Goal: Navigation & Orientation: Find specific page/section

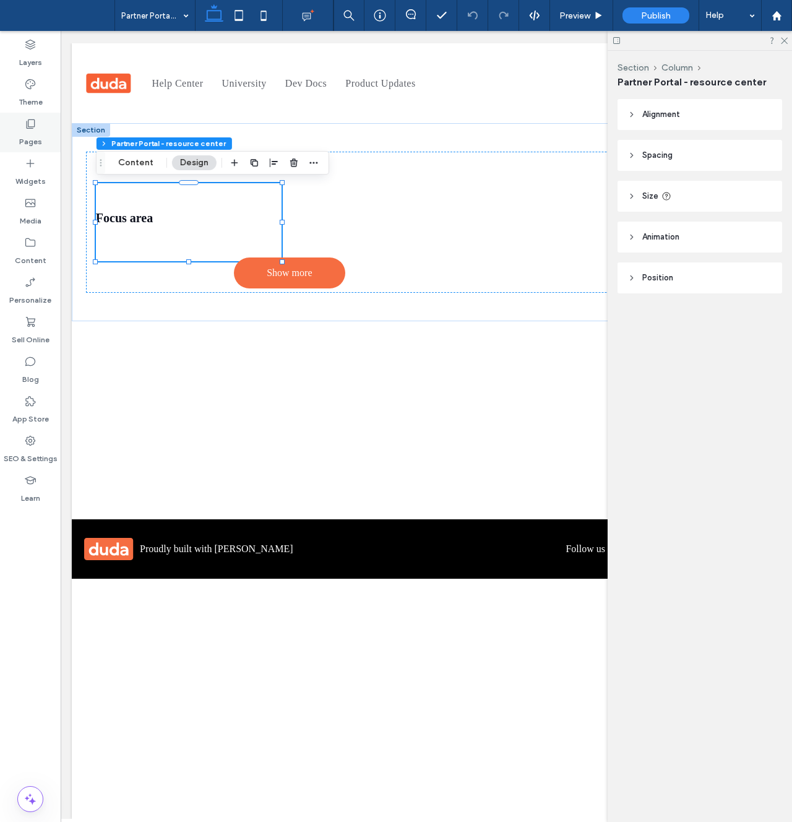
scroll to position [0, 2]
click at [43, 125] on div "Pages" at bounding box center [30, 133] width 61 height 40
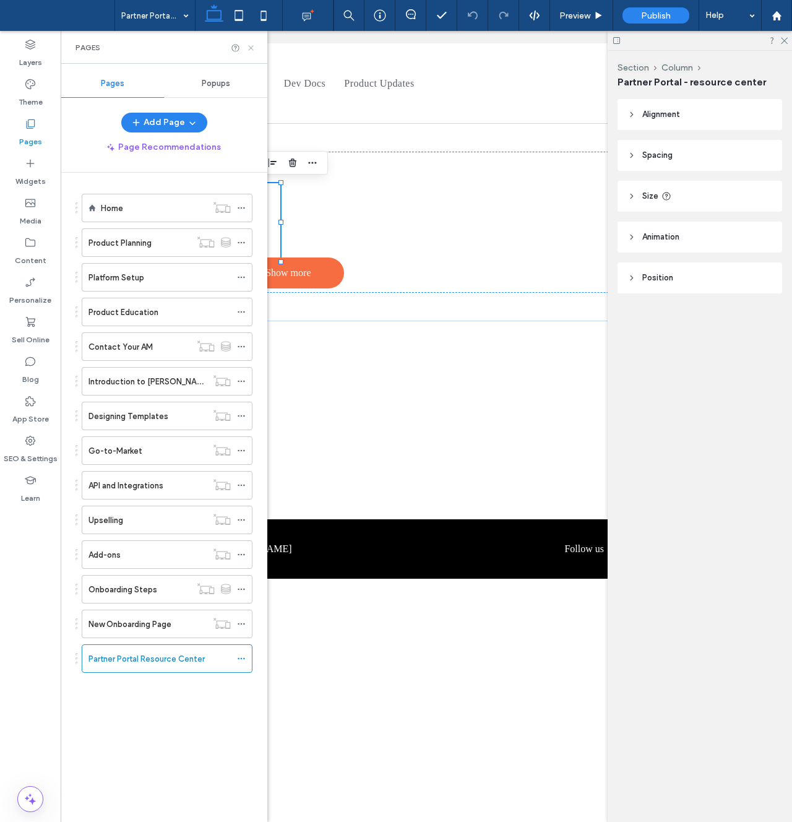
click at [248, 47] on icon at bounding box center [250, 47] width 9 height 9
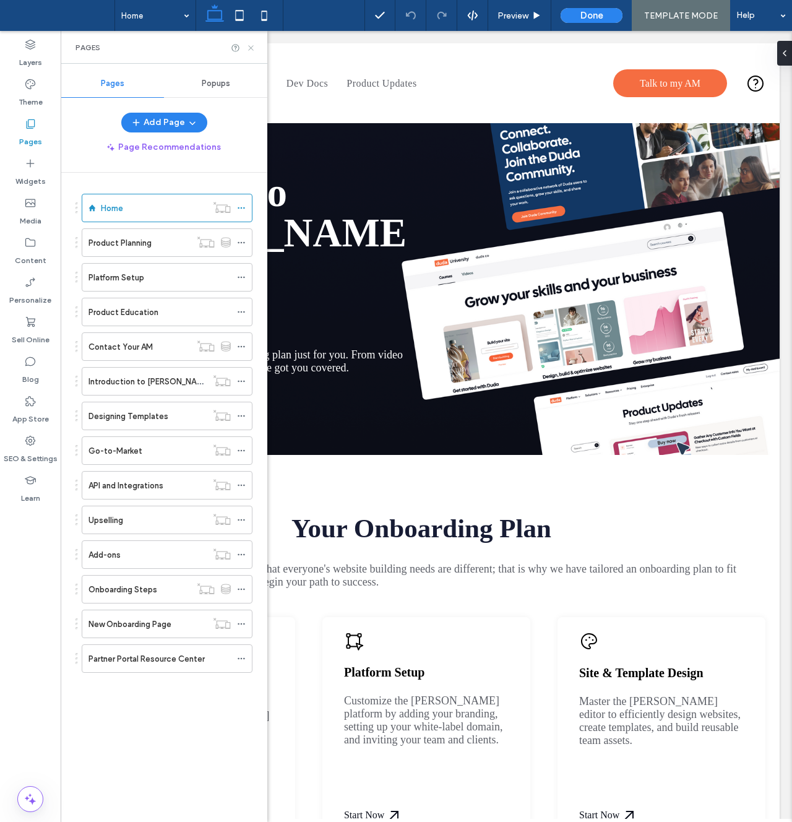
drag, startPoint x: 246, startPoint y: 48, endPoint x: 185, endPoint y: 16, distance: 68.9
click at [246, 48] on icon at bounding box center [250, 47] width 9 height 9
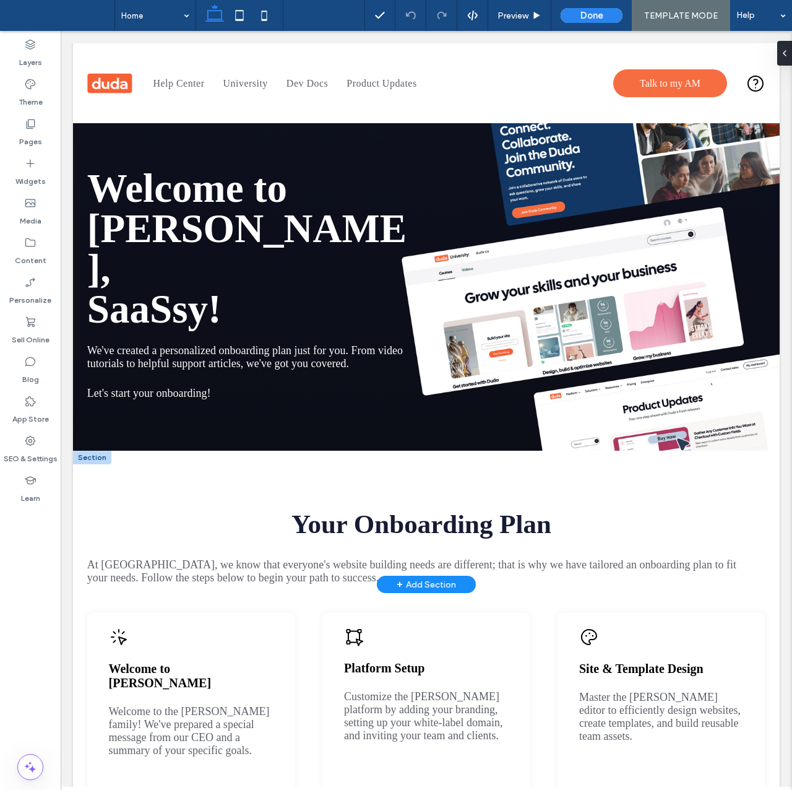
scroll to position [1, 0]
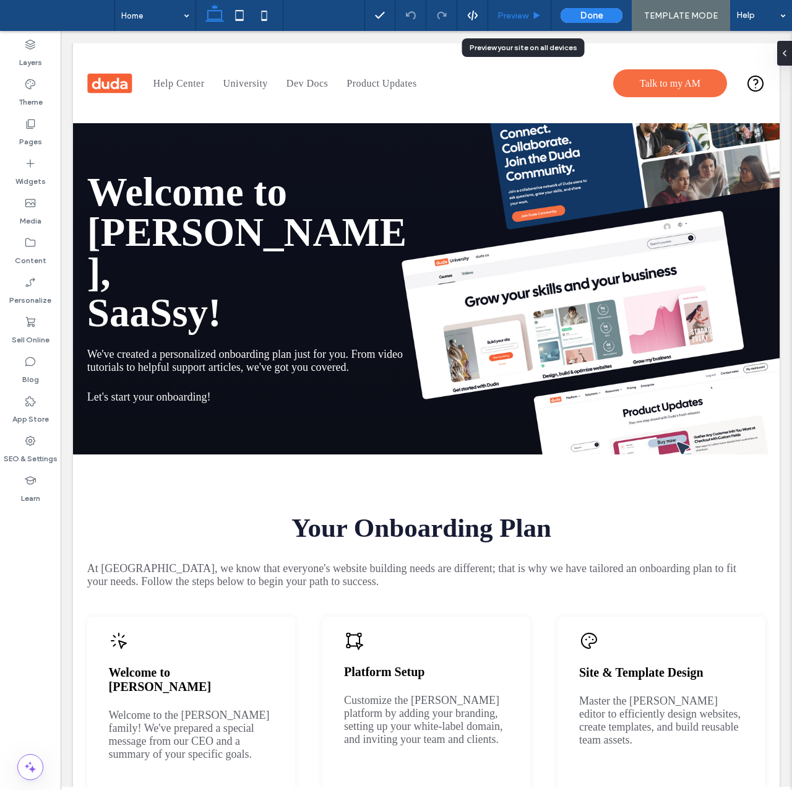
click at [512, 18] on span "Preview" at bounding box center [513, 16] width 31 height 11
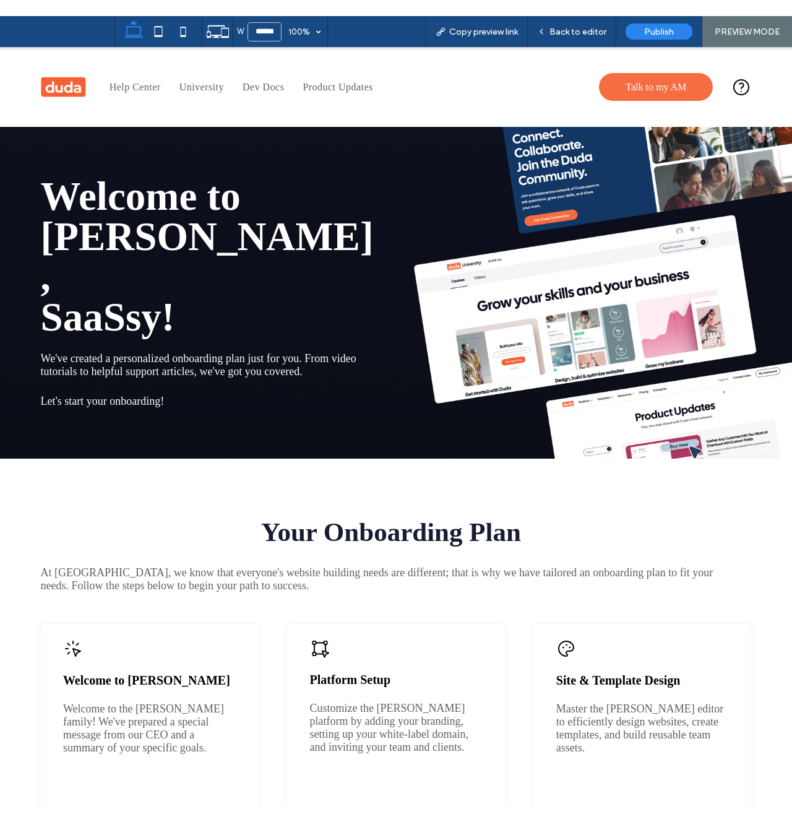
scroll to position [1, 0]
